Goal: Task Accomplishment & Management: Use online tool/utility

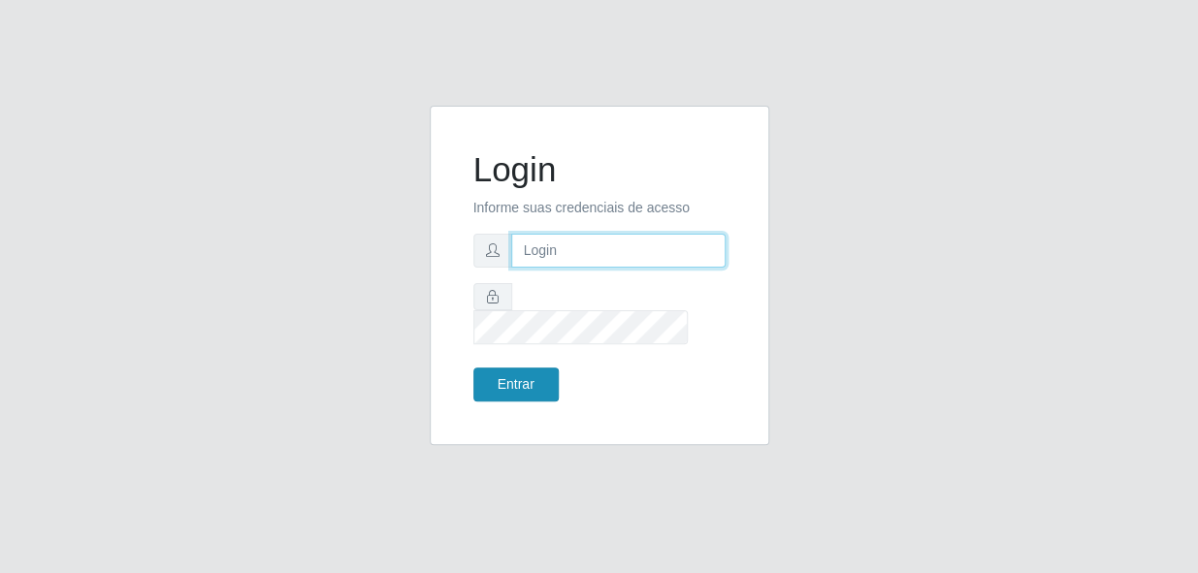
type input "bianor@bemais"
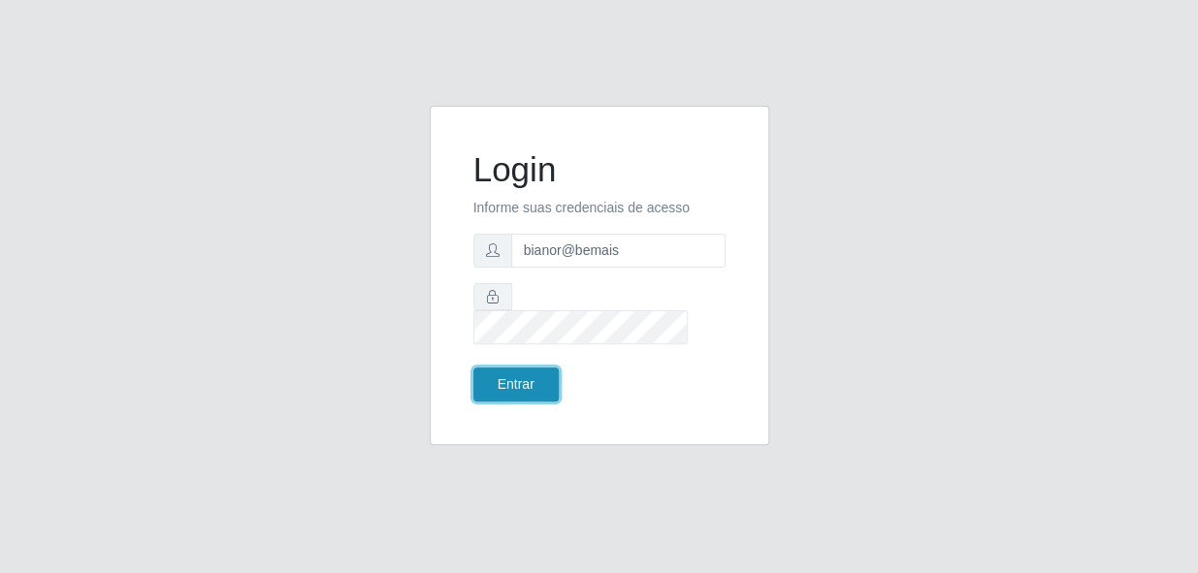
click at [511, 371] on button "Entrar" at bounding box center [515, 385] width 85 height 34
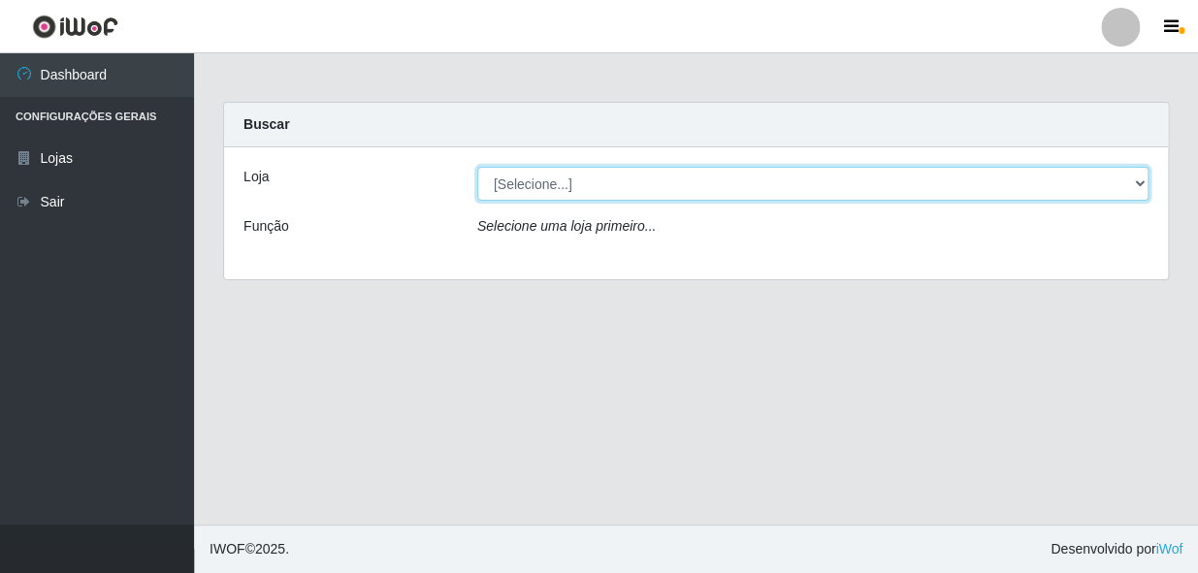
click at [538, 174] on select "[Selecione...] [PERSON_NAME]" at bounding box center [812, 184] width 671 height 34
select select "230"
click at [477, 167] on select "[Selecione...] [PERSON_NAME]" at bounding box center [812, 184] width 671 height 34
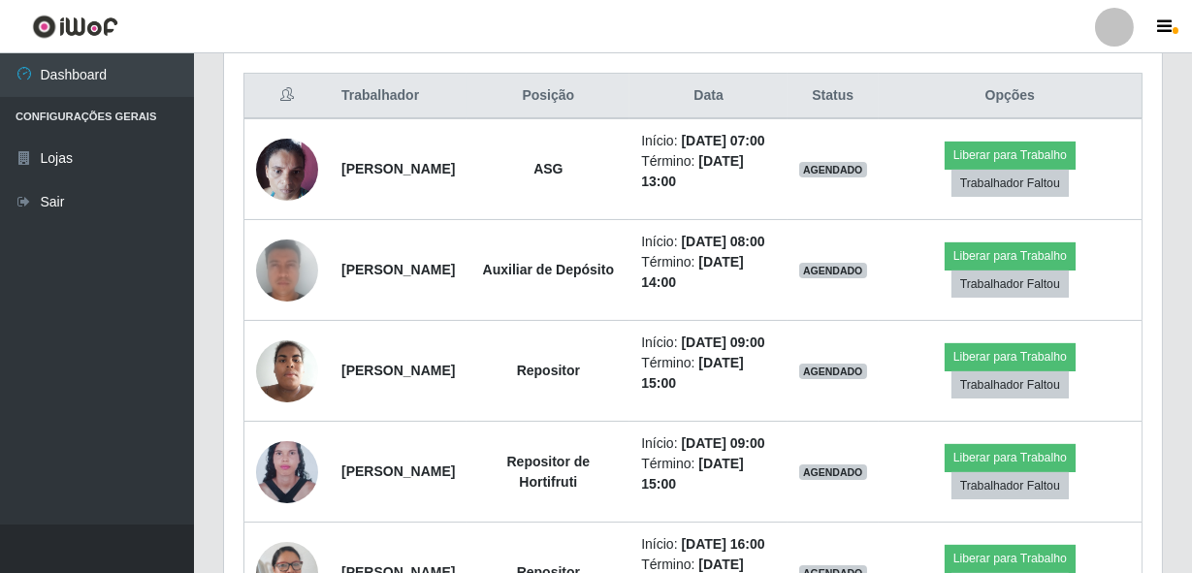
scroll to position [730, 0]
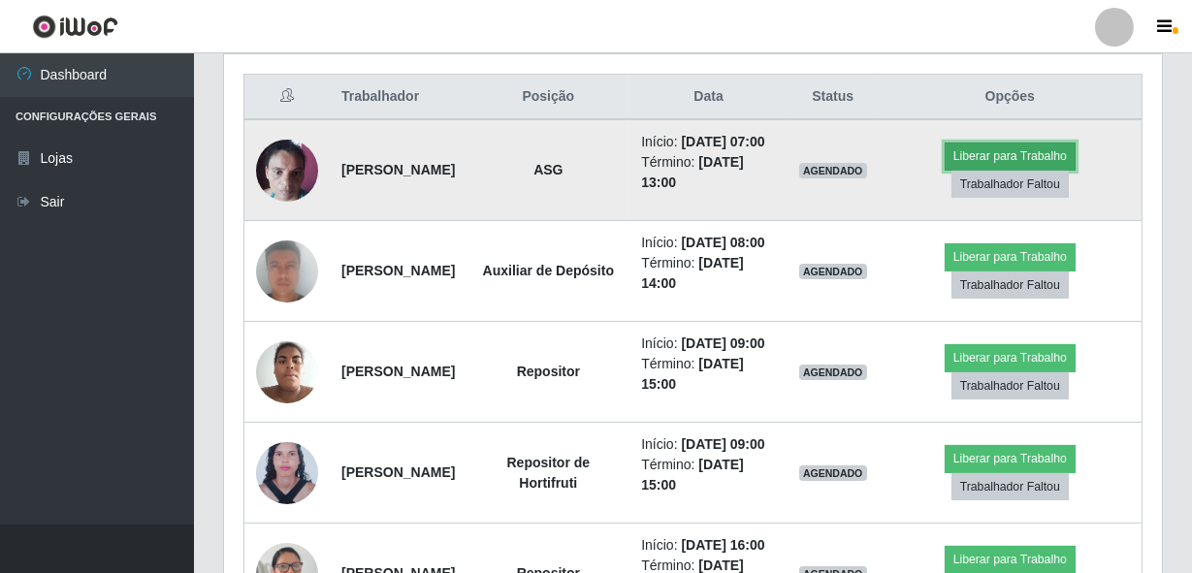
click at [1007, 161] on button "Liberar para Trabalho" at bounding box center [1009, 156] width 131 height 27
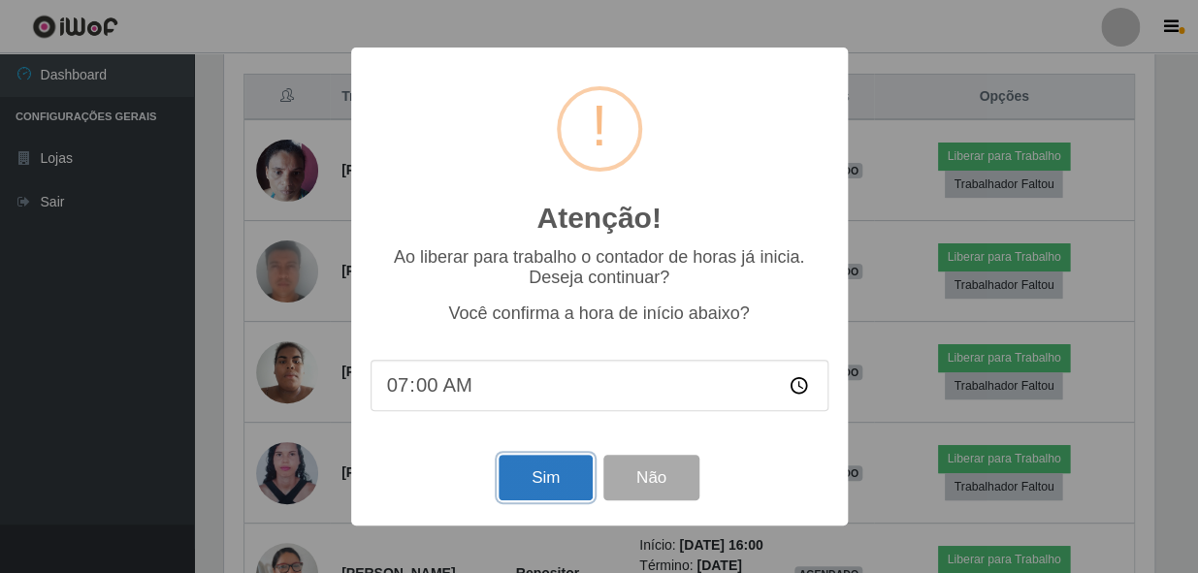
click at [561, 469] on button "Sim" at bounding box center [545, 478] width 94 height 46
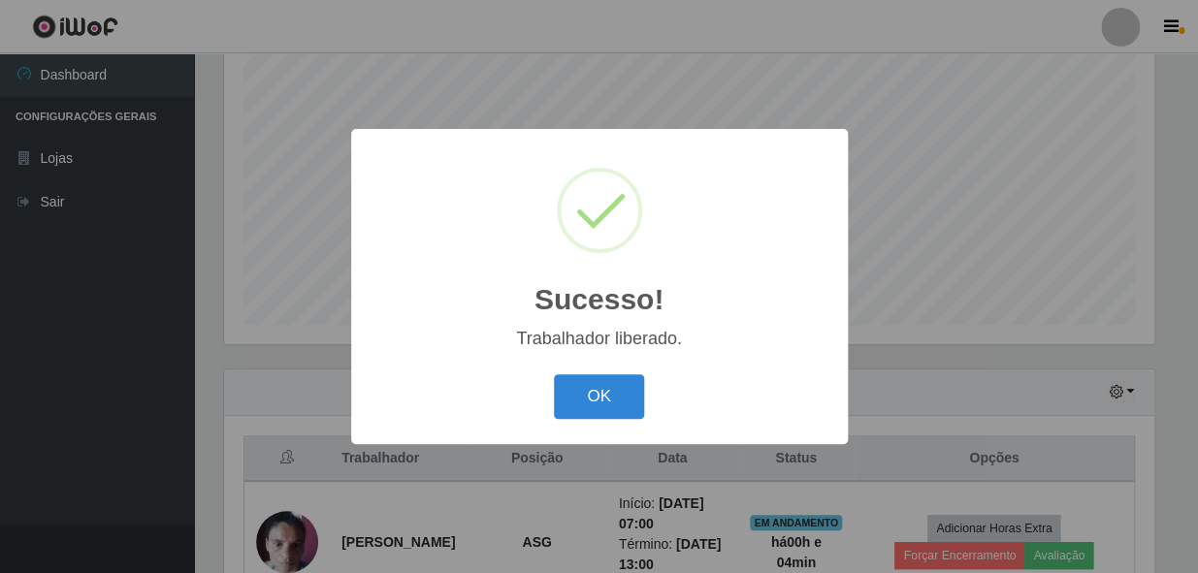
click at [554, 374] on button "OK" at bounding box center [599, 397] width 90 height 46
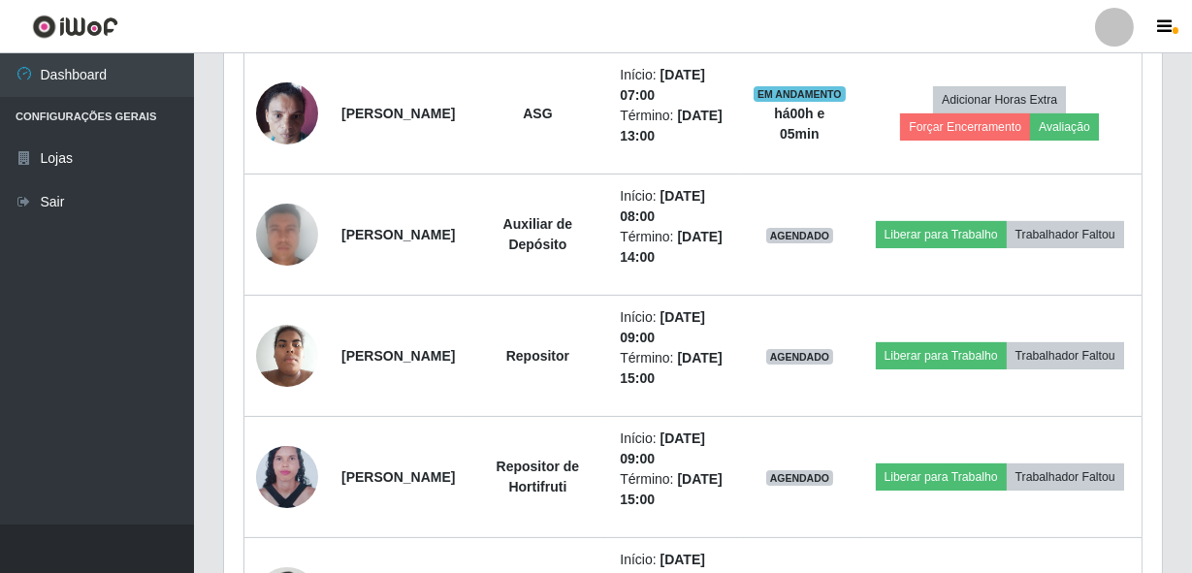
scroll to position [790, 0]
